Goal: Transaction & Acquisition: Obtain resource

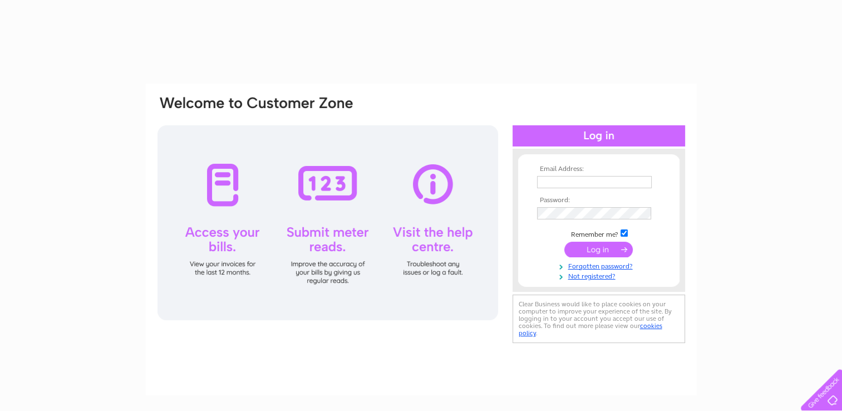
drag, startPoint x: 0, startPoint y: 0, endPoint x: 561, endPoint y: 184, distance: 590.1
click at [561, 184] on input "text" at bounding box center [594, 182] width 115 height 12
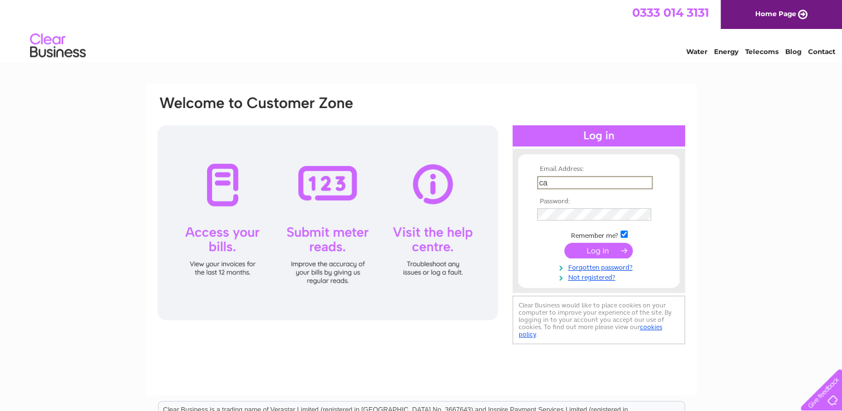
type input "Caroline.lawson@irco.com"
click at [599, 252] on input "submit" at bounding box center [599, 250] width 68 height 16
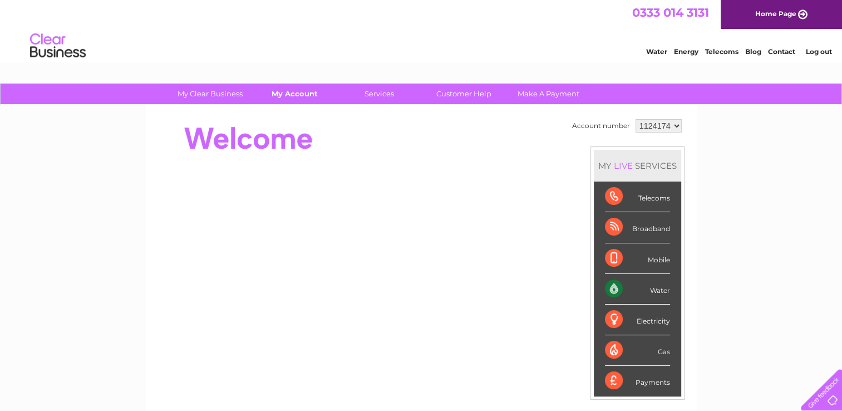
click at [307, 97] on link "My Account" at bounding box center [295, 94] width 92 height 21
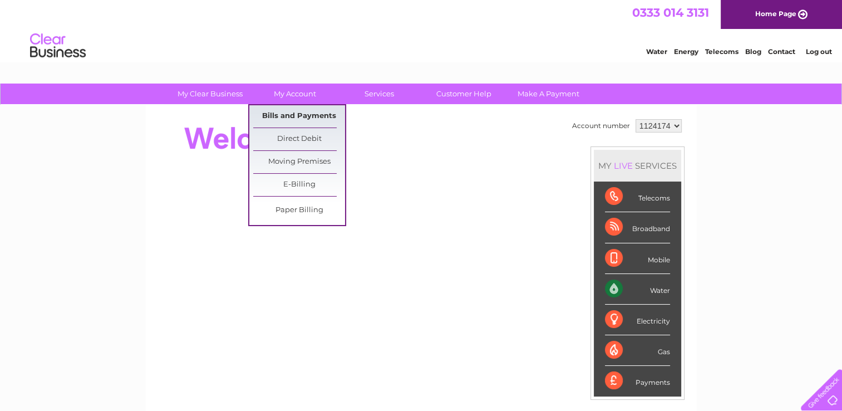
click at [298, 115] on link "Bills and Payments" at bounding box center [299, 116] width 92 height 22
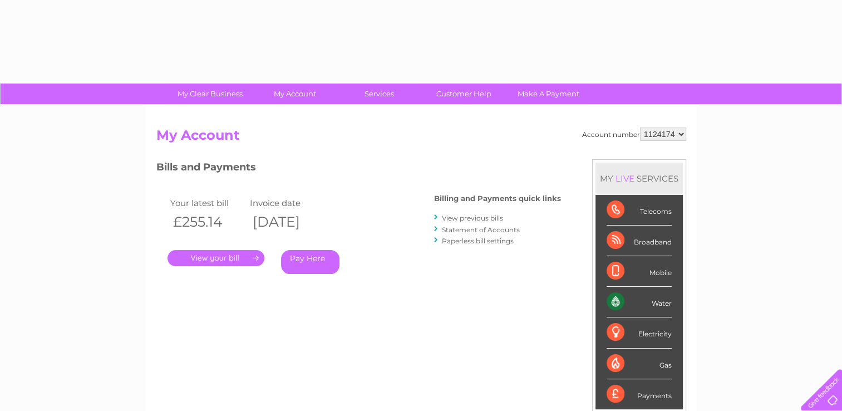
click at [227, 258] on link "." at bounding box center [216, 258] width 97 height 16
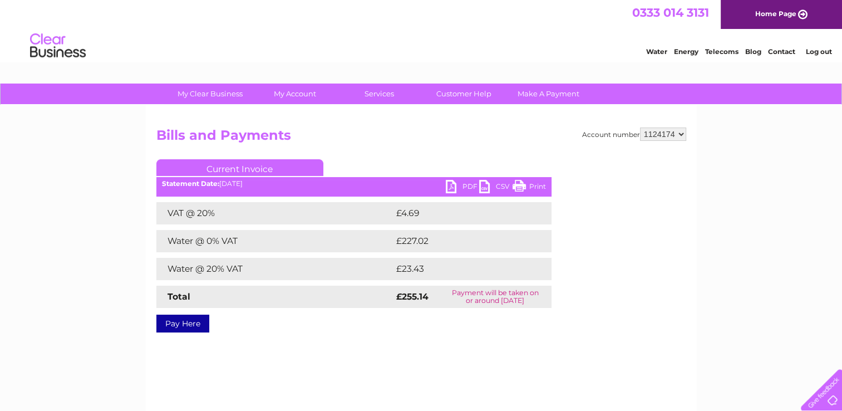
click at [460, 185] on link "PDF" at bounding box center [462, 188] width 33 height 16
click at [830, 46] on li "Log out" at bounding box center [818, 52] width 33 height 14
drag, startPoint x: 821, startPoint y: 53, endPoint x: 847, endPoint y: 24, distance: 39.0
click at [821, 53] on link "Log out" at bounding box center [819, 51] width 26 height 8
